Goal: Task Accomplishment & Management: Use online tool/utility

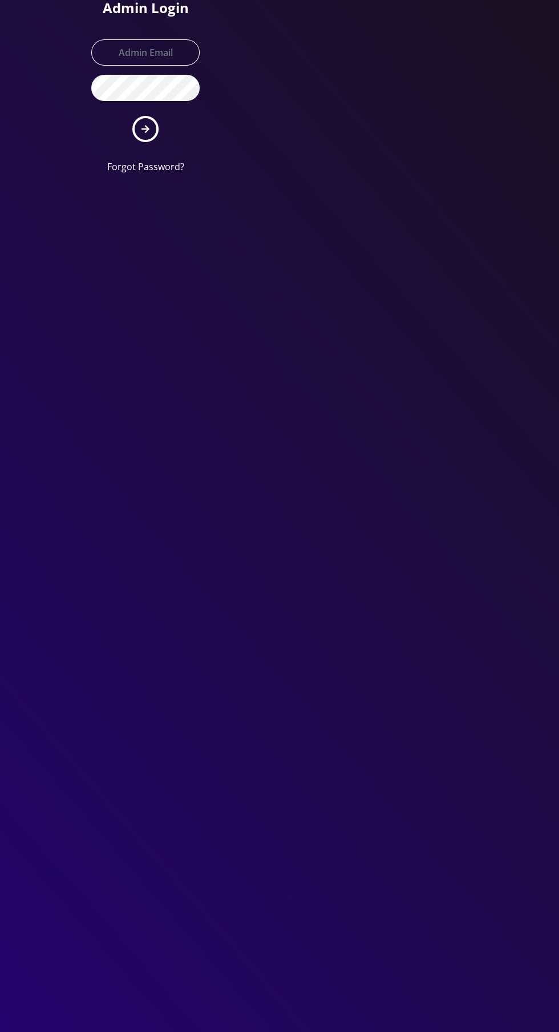
click at [149, 23] on div "Admin Login Forgot Password?" at bounding box center [146, 91] width 126 height 183
click at [151, 55] on input "text" at bounding box center [145, 52] width 108 height 26
type input "Master@britewireless.com"
click at [132, 116] on button "submit" at bounding box center [145, 129] width 26 height 26
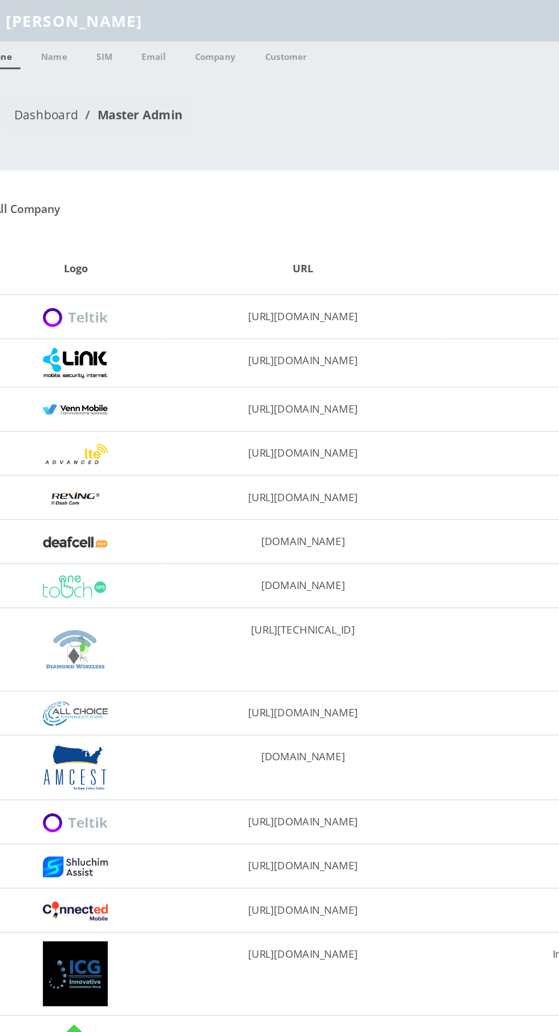
click at [283, 15] on input "[PERSON_NAME]" at bounding box center [289, 14] width 517 height 22
type input "G"
type input "7302629723"
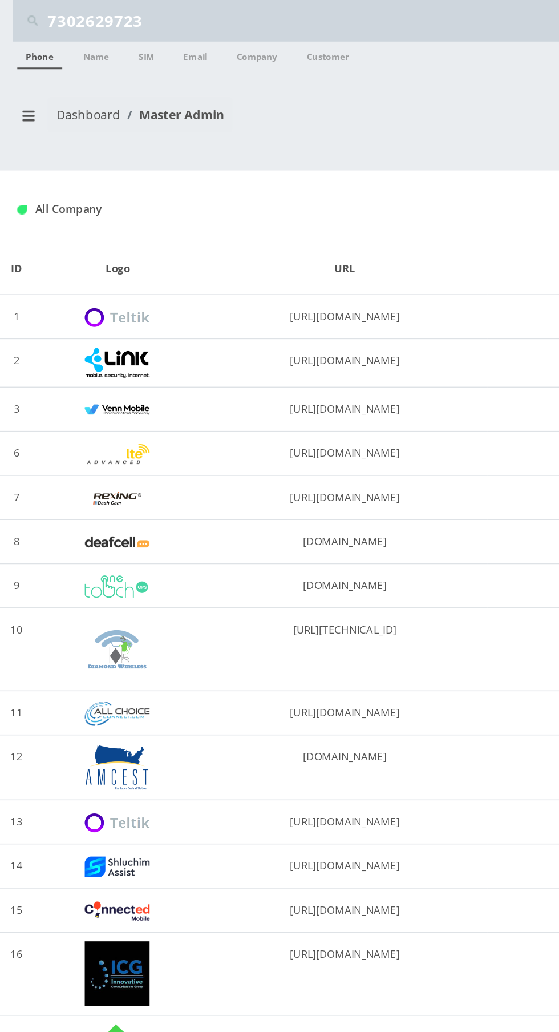
click at [26, 40] on link "Phone" at bounding box center [26, 36] width 30 height 18
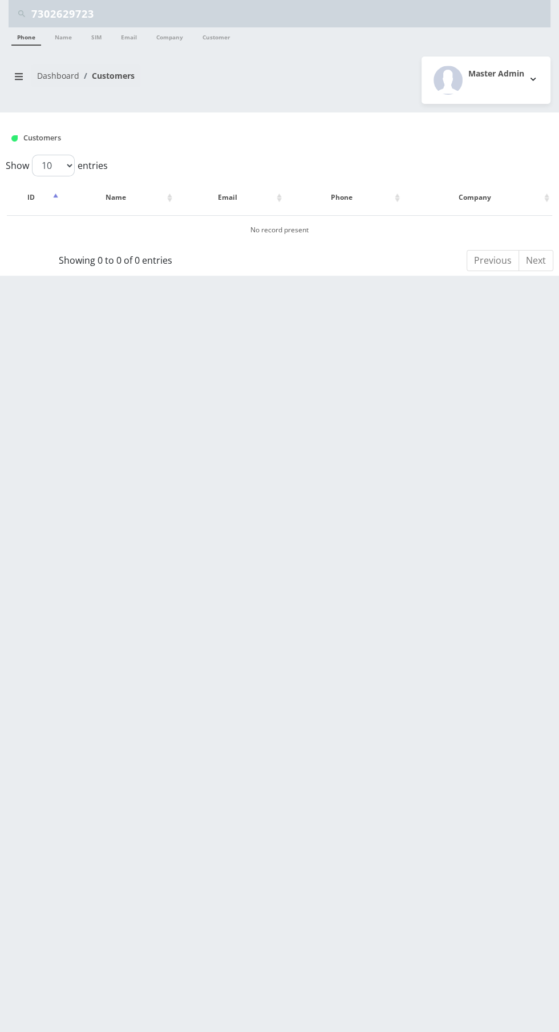
click at [243, 7] on input "7302629723" at bounding box center [289, 14] width 517 height 22
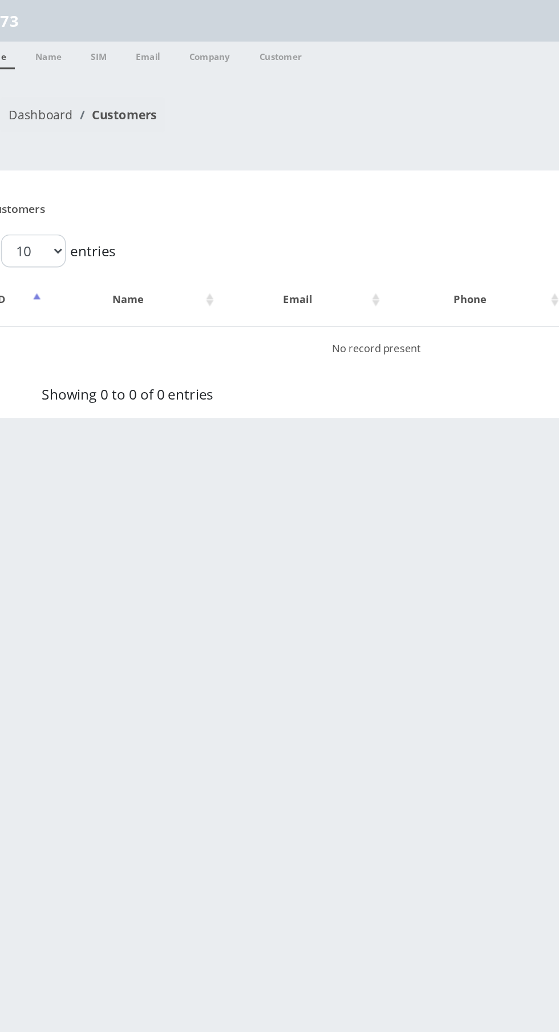
type input "7"
click at [199, 14] on input "text" at bounding box center [289, 14] width 517 height 22
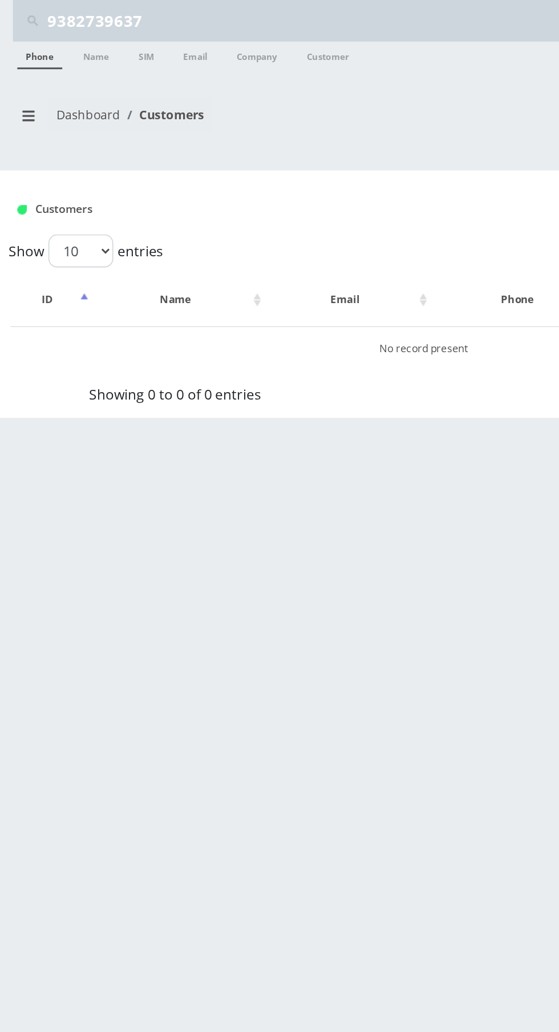
type input "9382739637"
click at [35, 35] on link "Phone" at bounding box center [26, 36] width 30 height 18
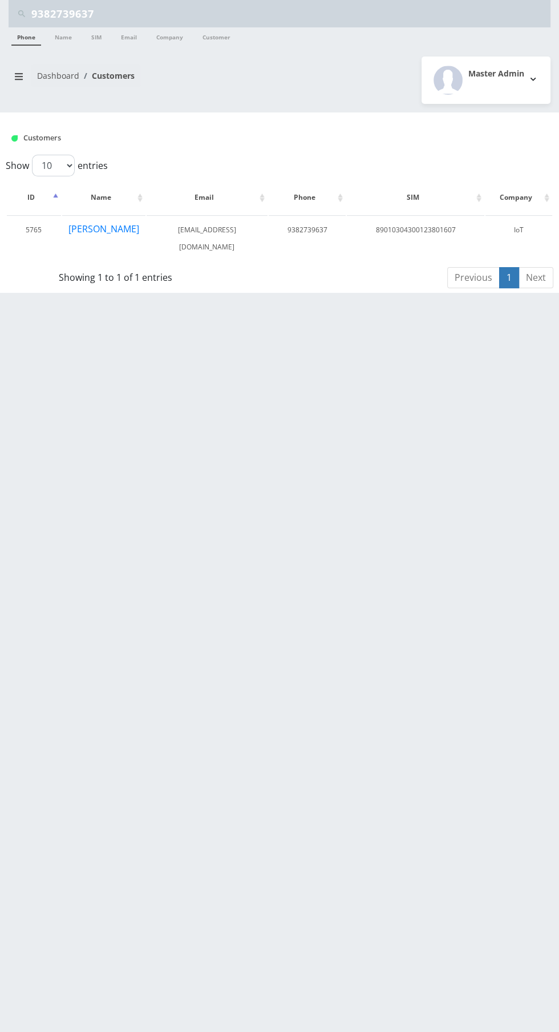
click at [221, 10] on input "9382739637" at bounding box center [289, 14] width 517 height 22
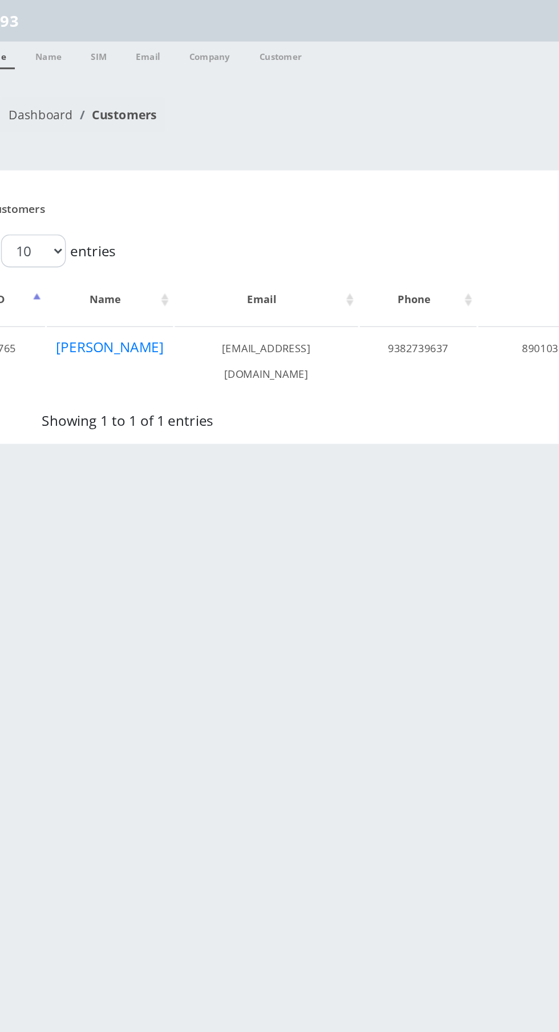
type input "9"
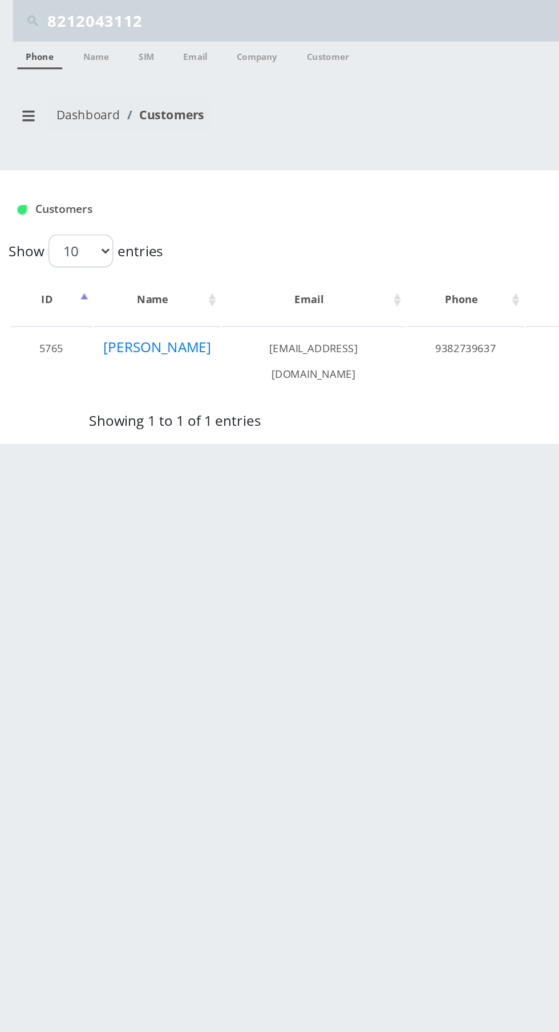
type input "8212043112"
click at [30, 38] on link "Phone" at bounding box center [26, 36] width 30 height 18
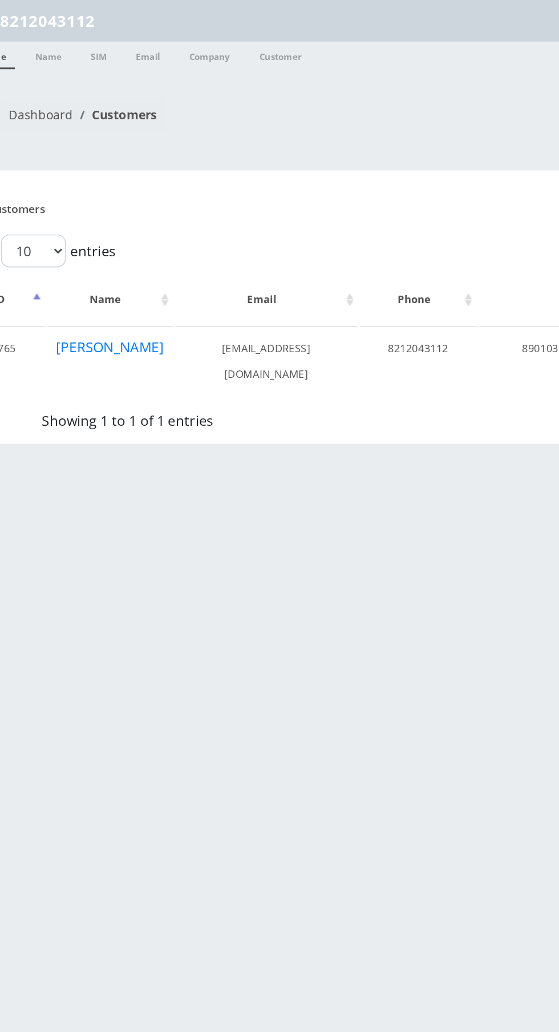
paste input "393018858"
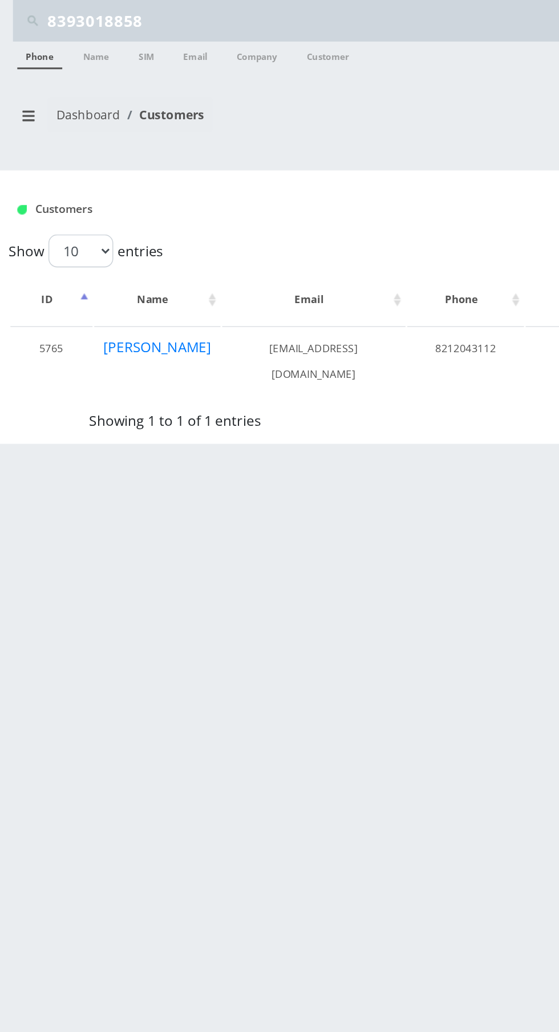
type input "8393018858"
click at [26, 41] on link "Phone" at bounding box center [26, 36] width 30 height 18
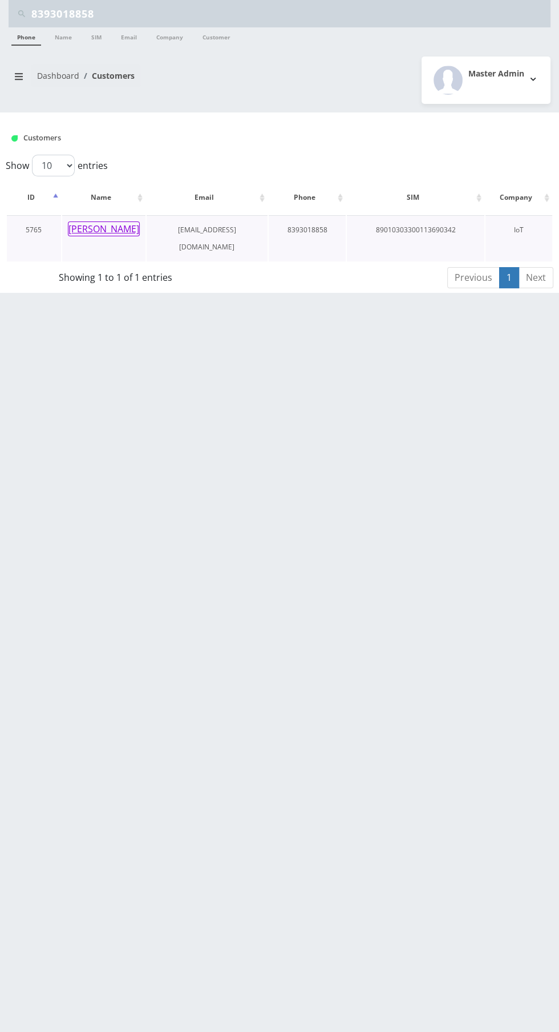
click at [109, 228] on button "[PERSON_NAME]" at bounding box center [104, 228] width 72 height 15
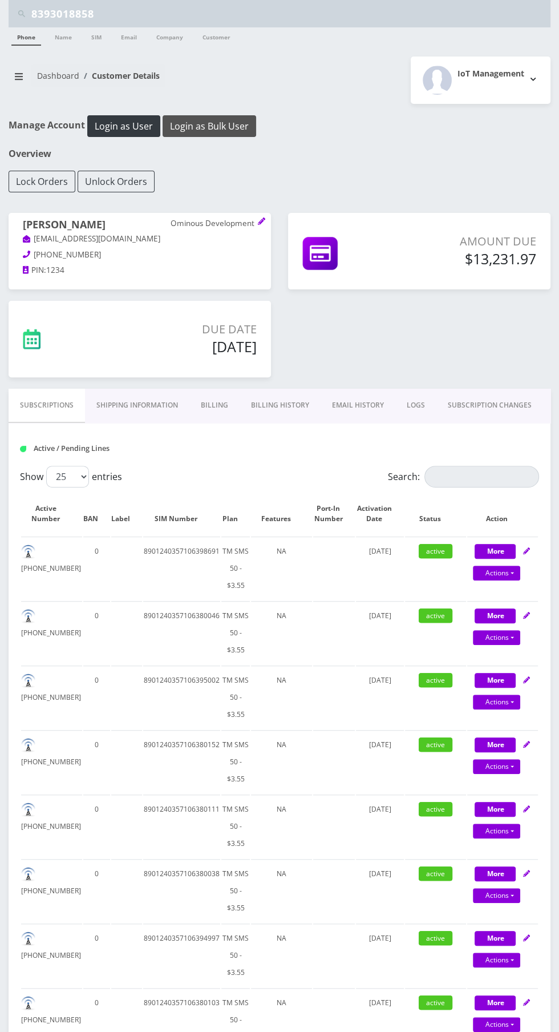
click at [214, 125] on button "Login as Bulk User" at bounding box center [210, 126] width 94 height 22
paste input "89010303300113703707"
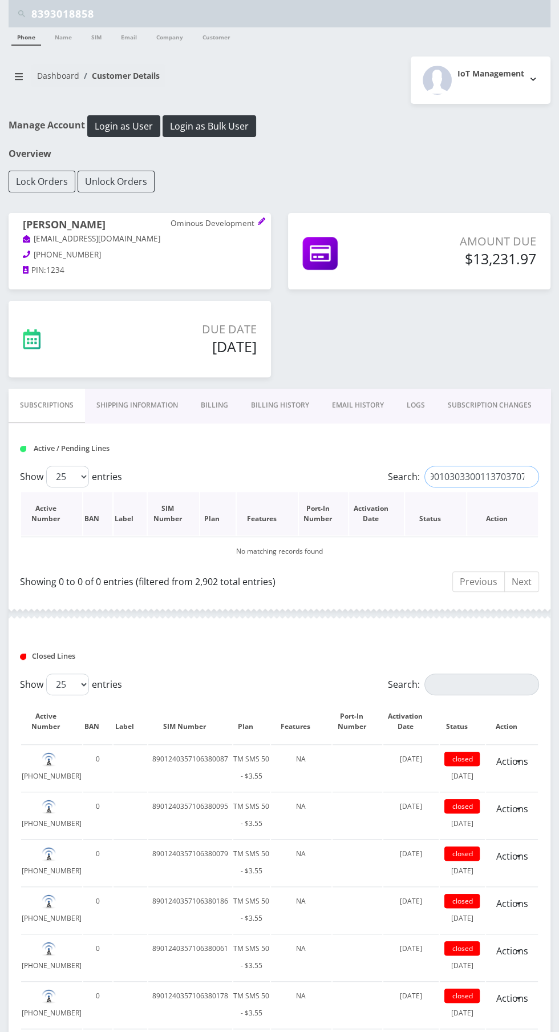
type input "89010303300113703707"
click at [494, 492] on th "Action" at bounding box center [502, 513] width 71 height 43
click at [469, 481] on input "89010303300113703707" at bounding box center [482, 477] width 115 height 22
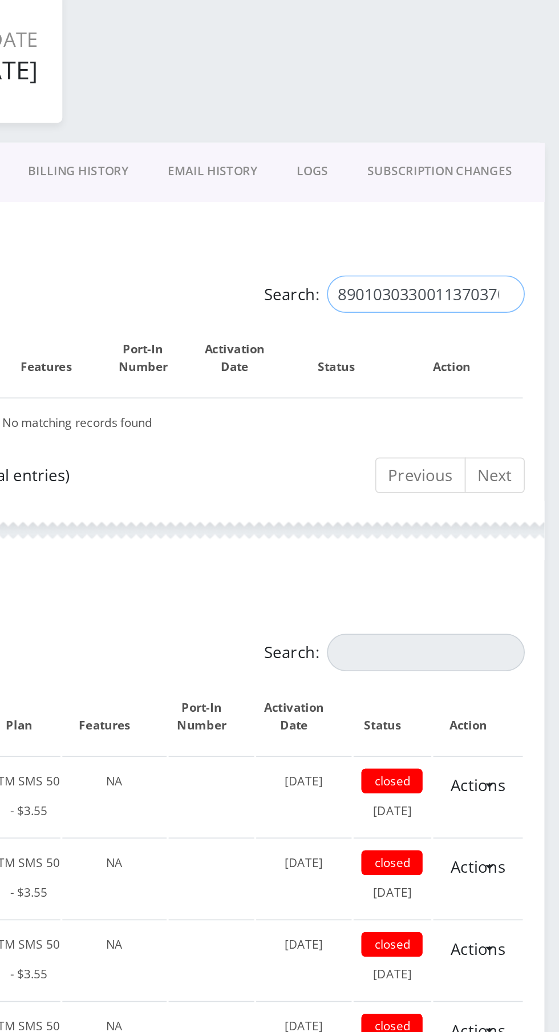
click at [475, 476] on input "89010303300113703707" at bounding box center [482, 477] width 115 height 22
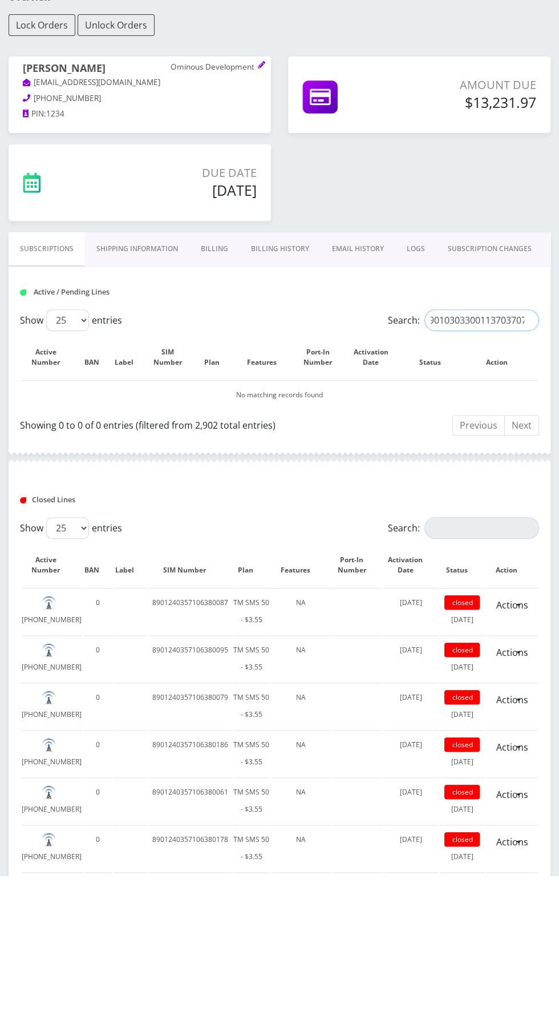
click at [529, 475] on input "89010303300113703707" at bounding box center [482, 477] width 115 height 22
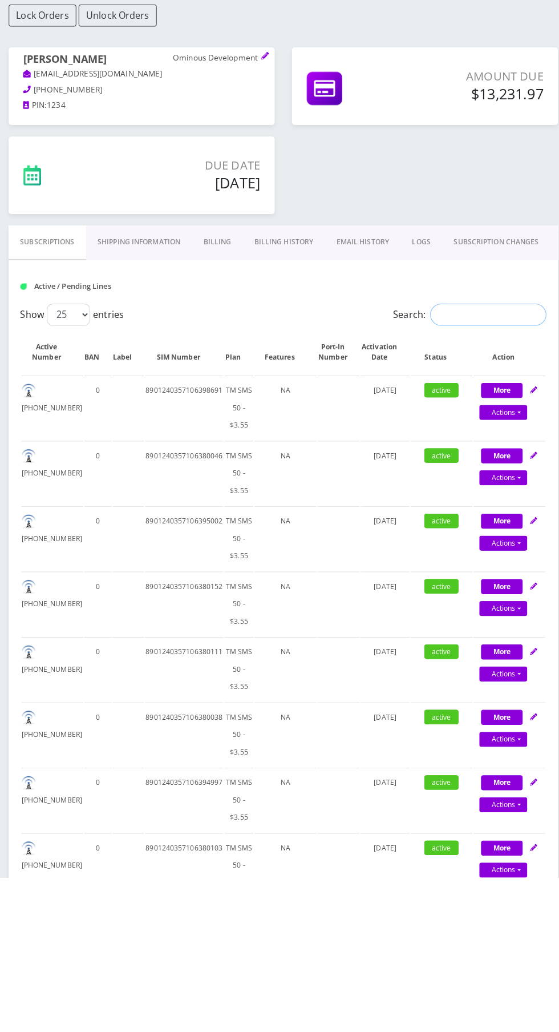
paste input "89010303300113703707"
type input "89010303300113703707"
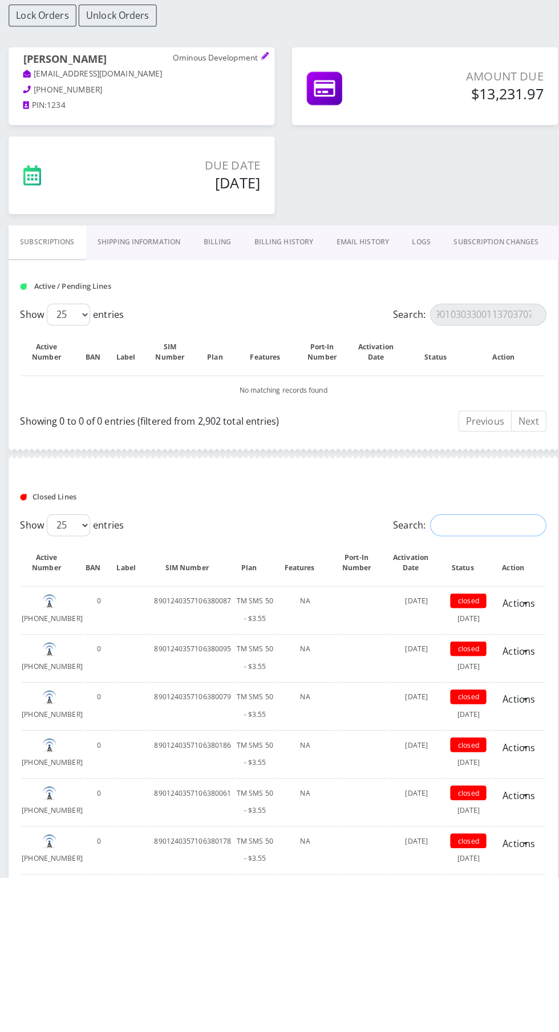
click at [492, 685] on input "Search:" at bounding box center [482, 684] width 115 height 22
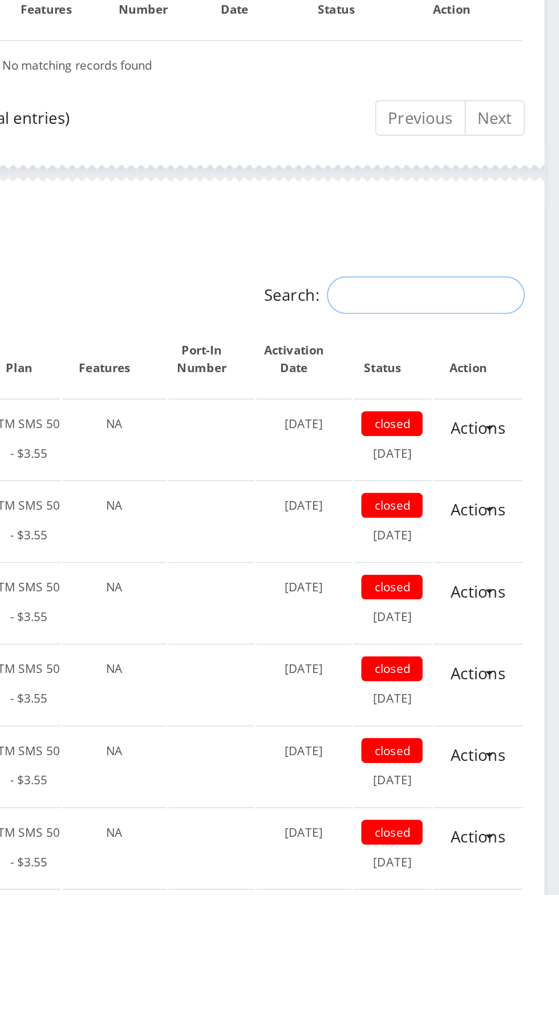
click at [476, 687] on input "Search:" at bounding box center [482, 684] width 115 height 22
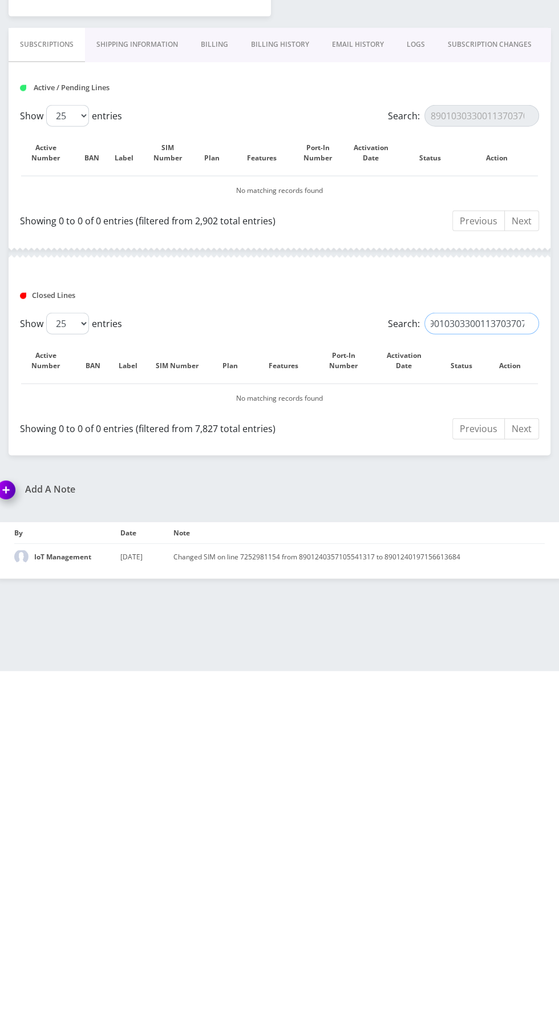
type input "89010303300113703707"
click at [490, 472] on input "89010303300113703707" at bounding box center [482, 477] width 115 height 22
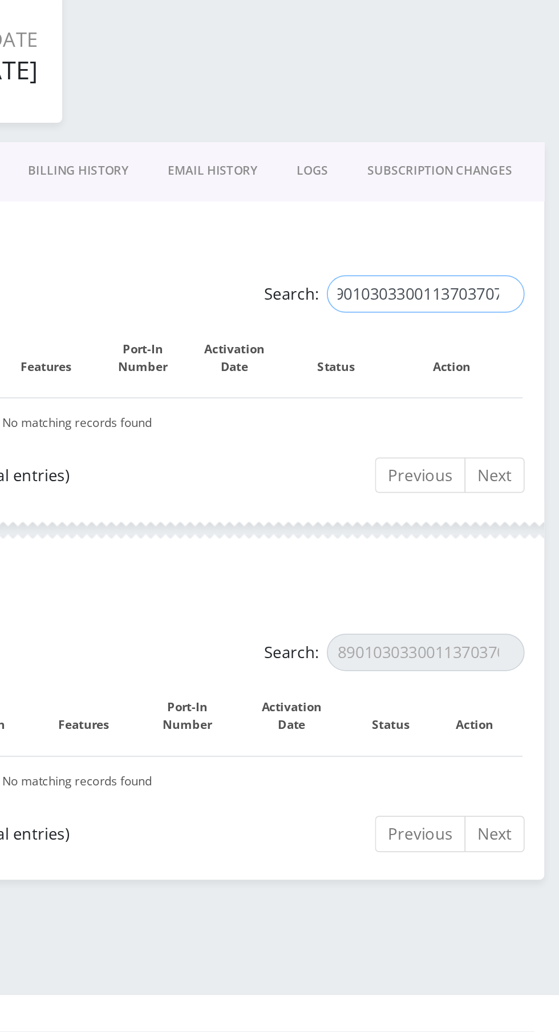
scroll to position [0, 0]
click at [529, 475] on input "89010303300113703707" at bounding box center [482, 477] width 115 height 22
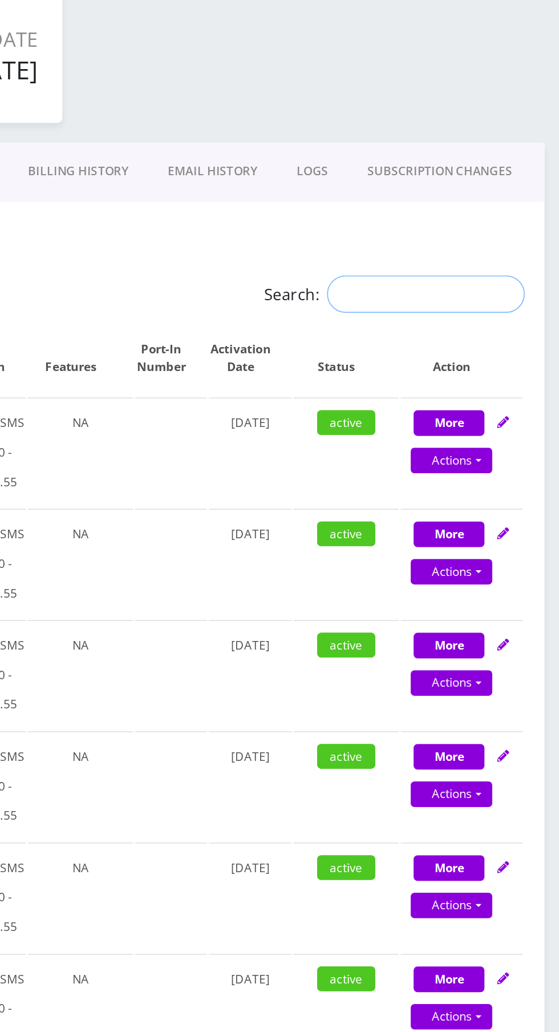
paste input "89010303300113703707"
type input "89010303300113703707"
